Goal: Task Accomplishment & Management: Manage account settings

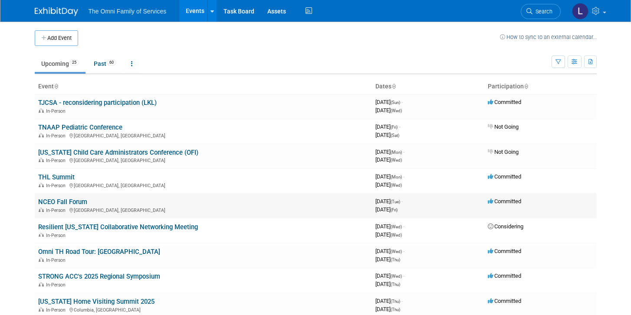
click at [75, 205] on link "NCEO Fall Forum" at bounding box center [62, 202] width 49 height 8
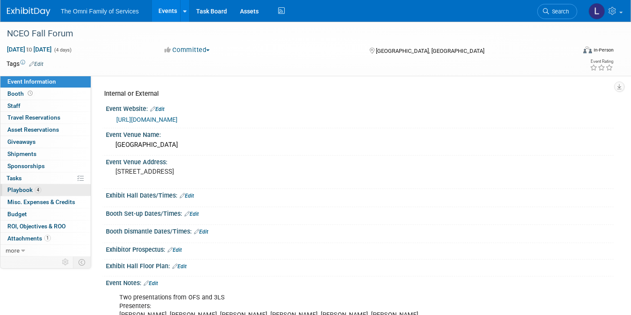
click at [36, 193] on span "4" at bounding box center [38, 190] width 7 height 7
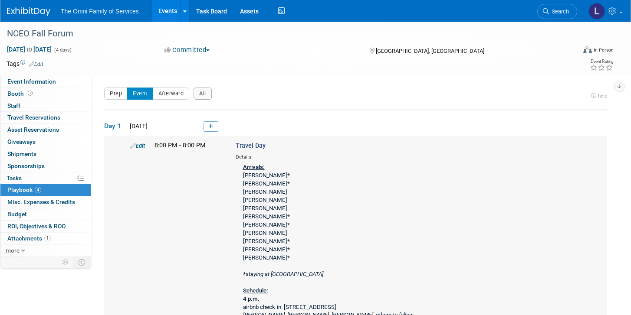
click at [329, 171] on div "Arrivals: Mike Brady* Gina Drobnick* Austin Evans Mike Lenda Shannon Litton Mic…" at bounding box center [351, 242] width 230 height 163
click at [141, 146] on link "Edit" at bounding box center [137, 146] width 15 height 7
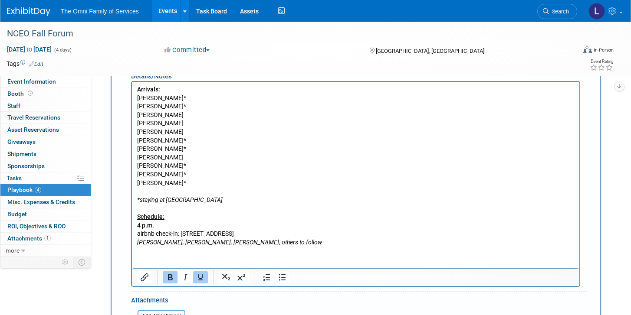
scroll to position [298, 0]
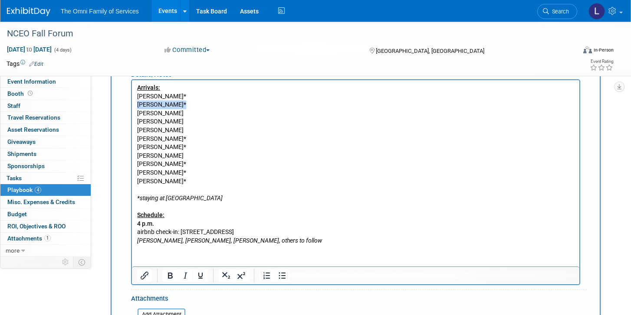
drag, startPoint x: 180, startPoint y: 106, endPoint x: 125, endPoint y: 107, distance: 54.7
click at [132, 107] on html "Arrivals: Mike Brady* Gina Drobnick* Austin Evans Mike Lenda Shannon Litton Mic…" at bounding box center [355, 162] width 447 height 165
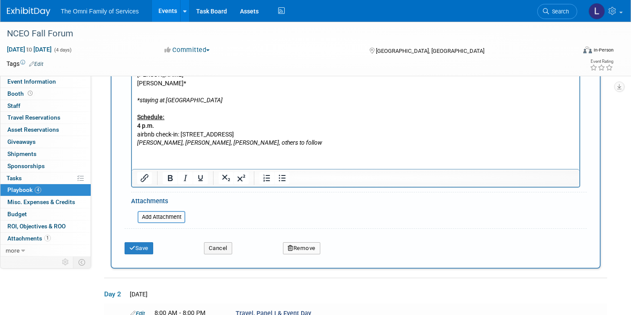
scroll to position [390, 0]
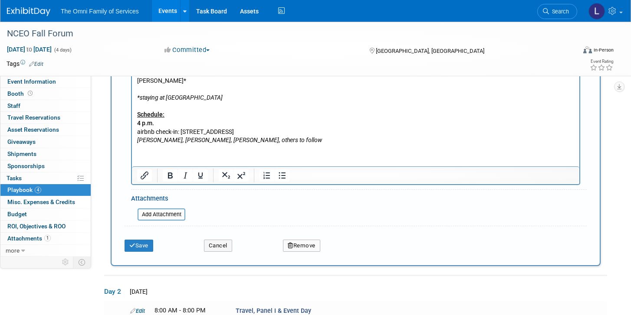
click at [153, 240] on div "Save" at bounding box center [157, 243] width 79 height 18
click at [153, 246] on button "Save" at bounding box center [138, 246] width 29 height 12
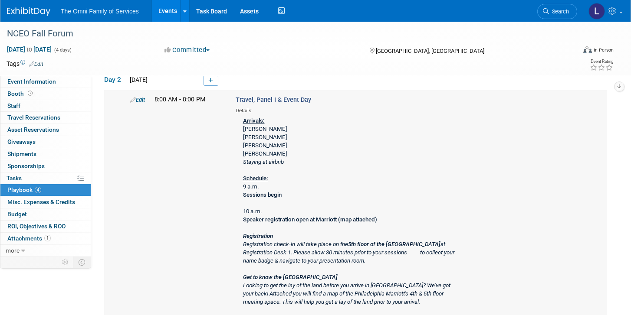
scroll to position [190, 0]
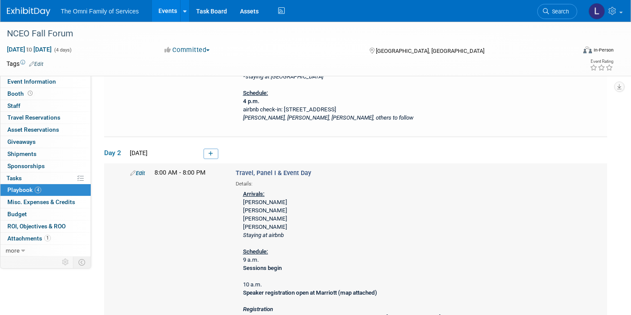
click at [138, 171] on link "Edit" at bounding box center [137, 173] width 15 height 7
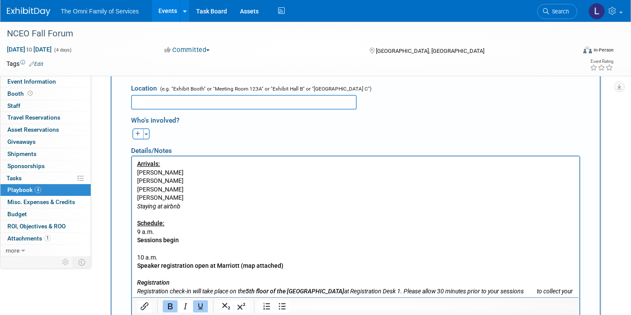
scroll to position [442, 0]
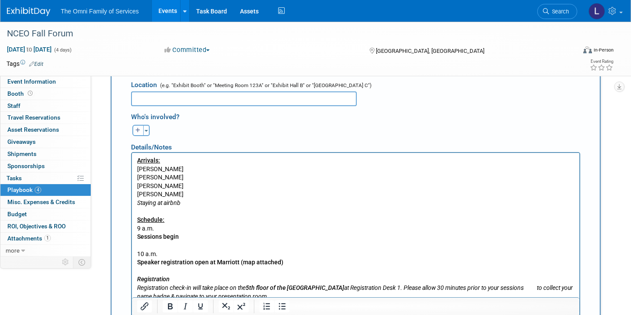
click at [202, 188] on p "Arrivals: Josh Miller Mike Schatz Bryan Ries Aaron Crum Staying at airbnb Sched…" at bounding box center [355, 254] width 437 height 196
click at [204, 200] on p "Arrivals: Josh Miller Mike Schatz Bryan Ries Aaron Crum Staying at airbnb Sched…" at bounding box center [355, 254] width 437 height 196
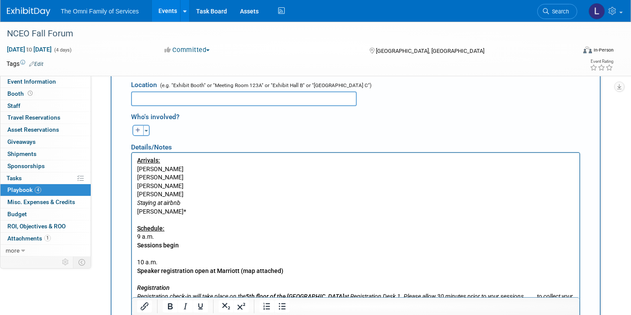
click at [212, 215] on p "Gina Drobnick* Schedule: 9 a.m. Sessions begin 10 a.m. Speaker registration ope…" at bounding box center [355, 283] width 437 height 153
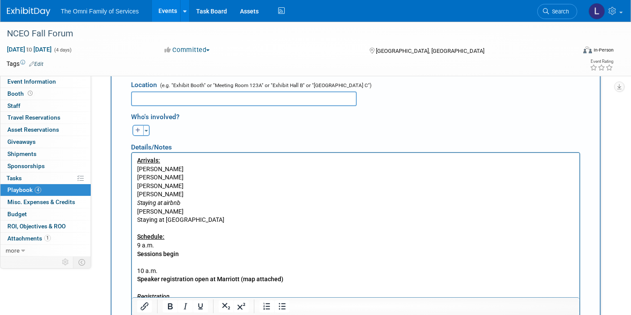
click at [168, 218] on p "Staying at Marriott Schedule: 9 a.m. Sessions begin 10 a.m. Speaker registratio…" at bounding box center [355, 292] width 437 height 153
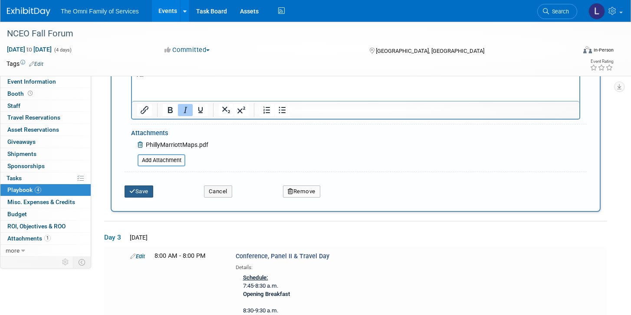
click at [147, 190] on button "Save" at bounding box center [138, 192] width 29 height 12
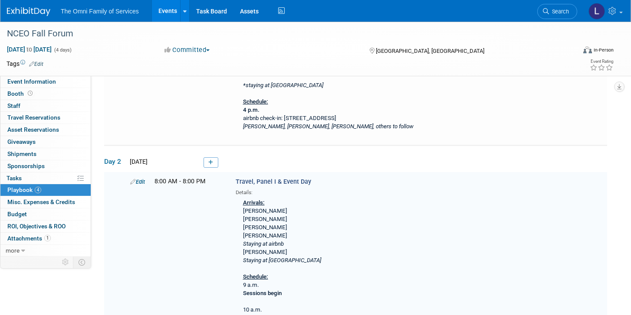
scroll to position [244, 0]
